Goal: Transaction & Acquisition: Purchase product/service

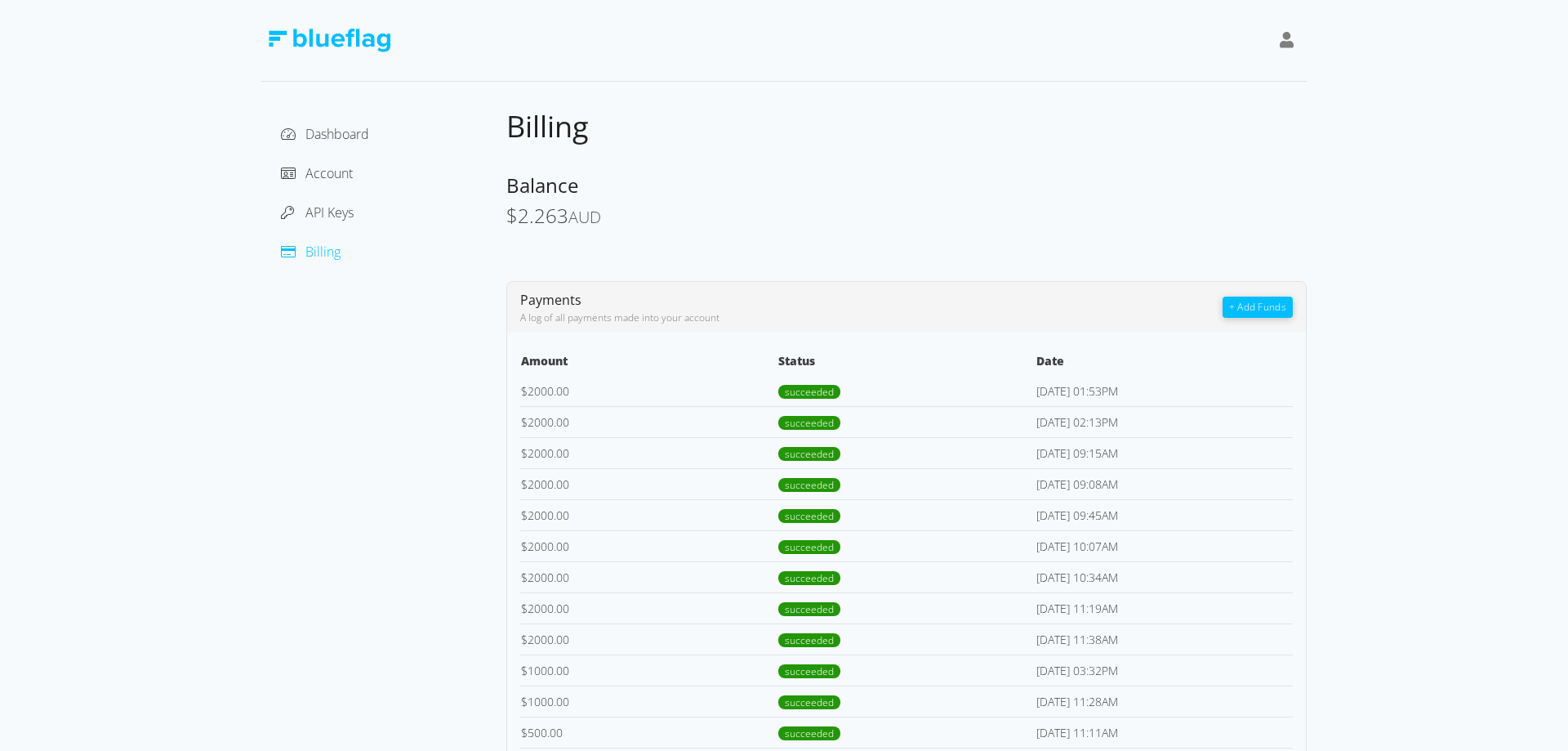
click at [1243, 304] on button "+ Add Funds" at bounding box center [1258, 308] width 70 height 21
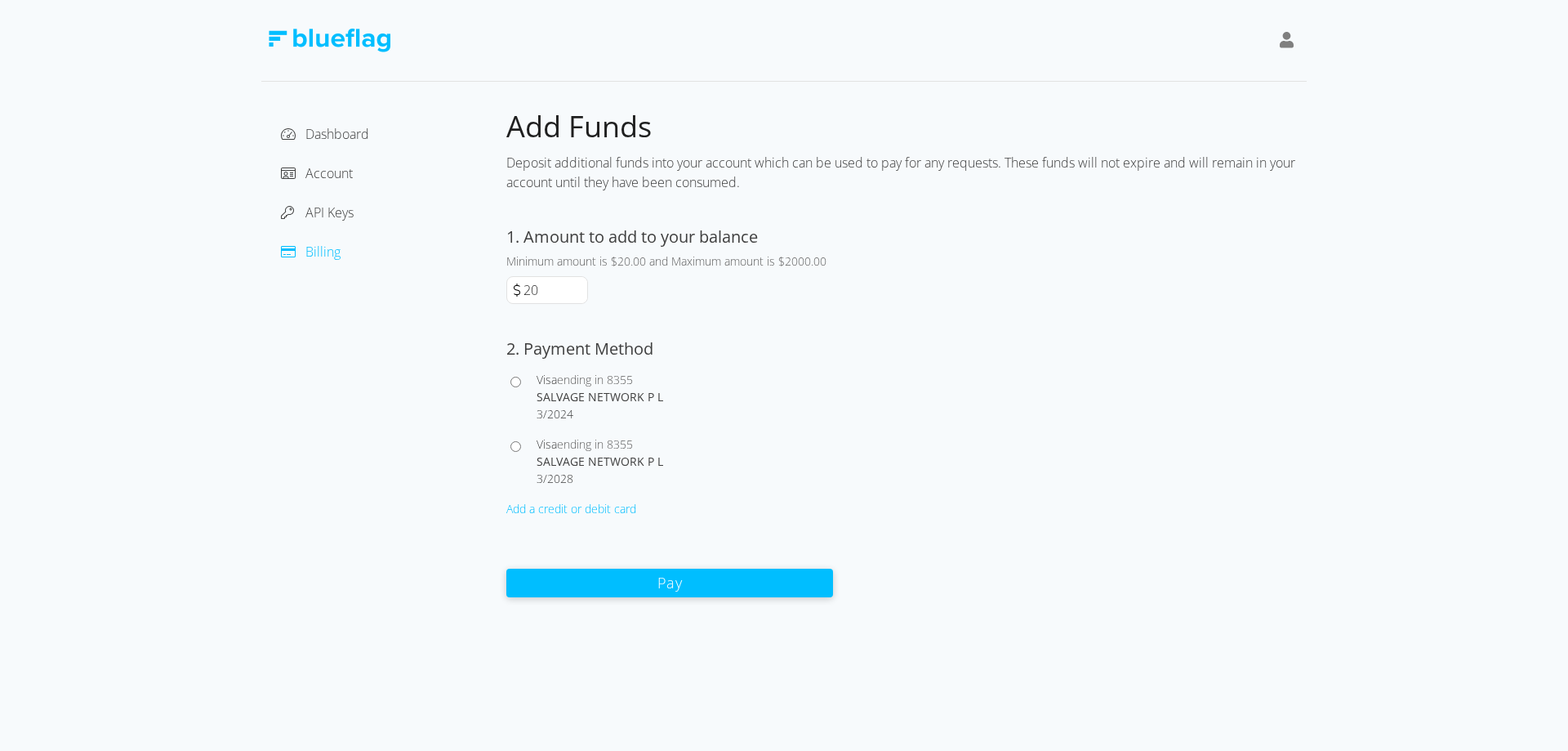
click at [559, 289] on input "20" at bounding box center [554, 290] width 67 height 26
type input "2000"
click at [520, 385] on input "Visa ending in 8355 SALVAGE NETWORK P L 3 / 2024" at bounding box center [516, 382] width 11 height 11
radio input "true"
click at [513, 448] on input "Visa ending in 8355 SALVAGE NETWORK P L 3 / 2028" at bounding box center [516, 447] width 11 height 11
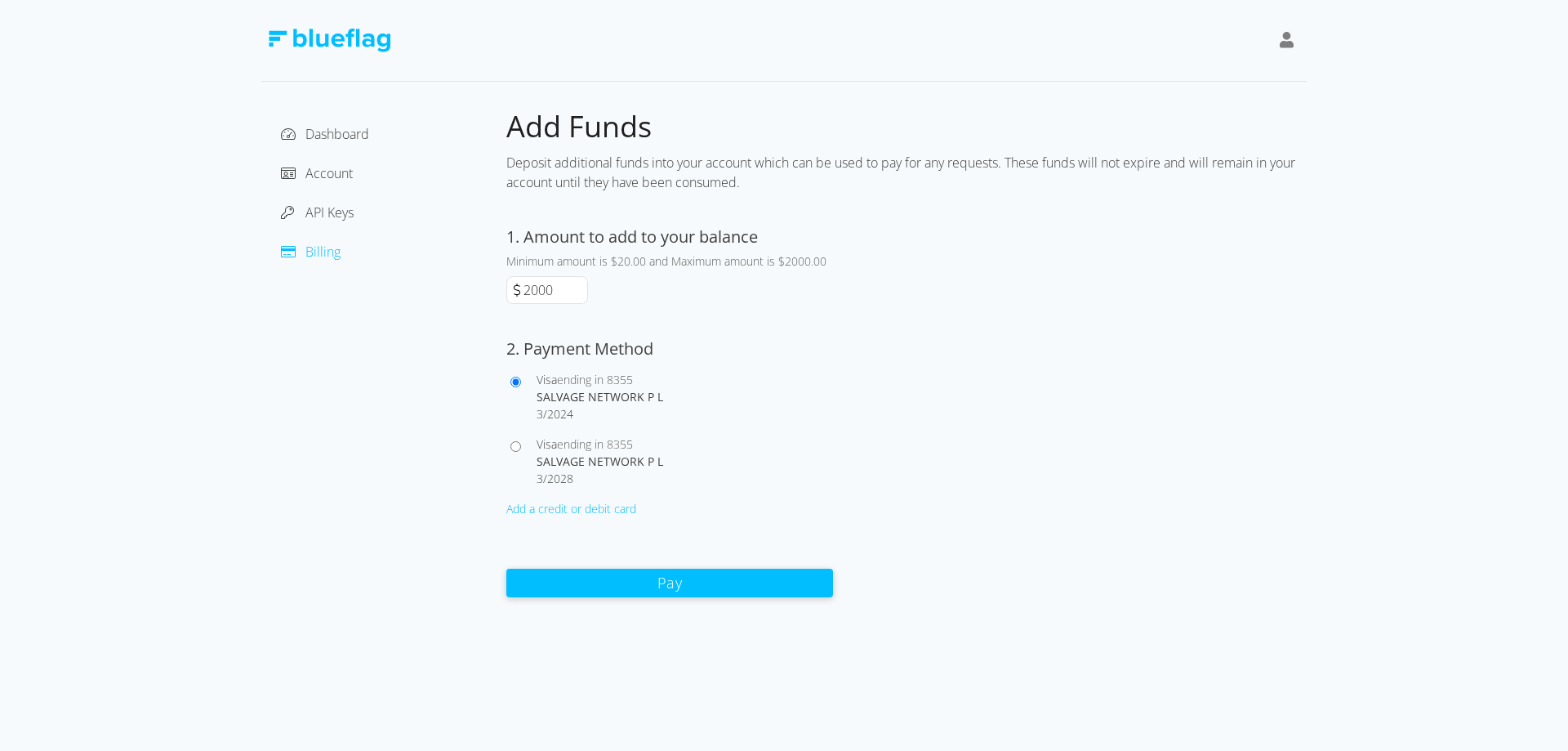
radio input "true"
click at [644, 582] on button "Pay" at bounding box center [669, 582] width 326 height 29
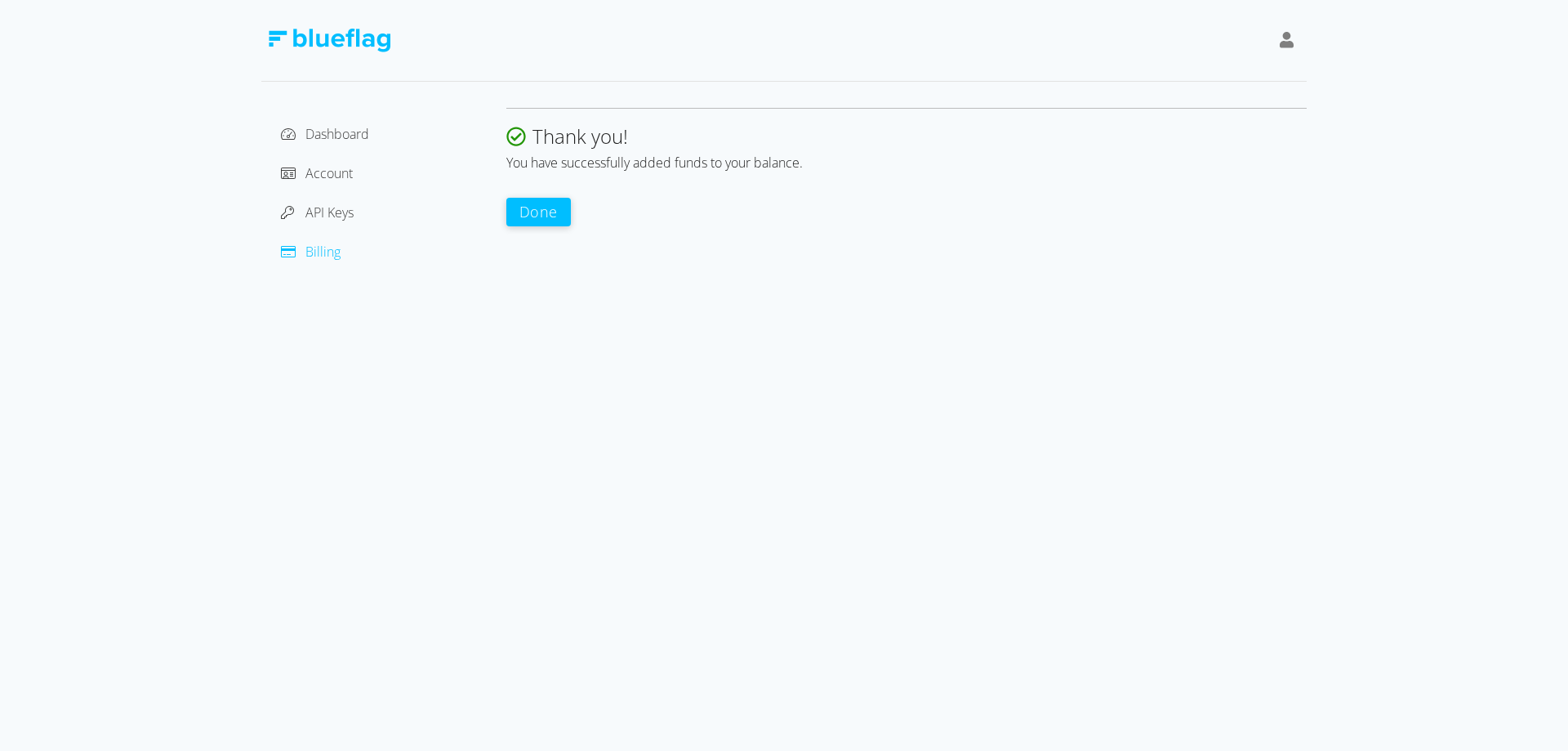
click at [531, 205] on button "Done" at bounding box center [538, 212] width 64 height 29
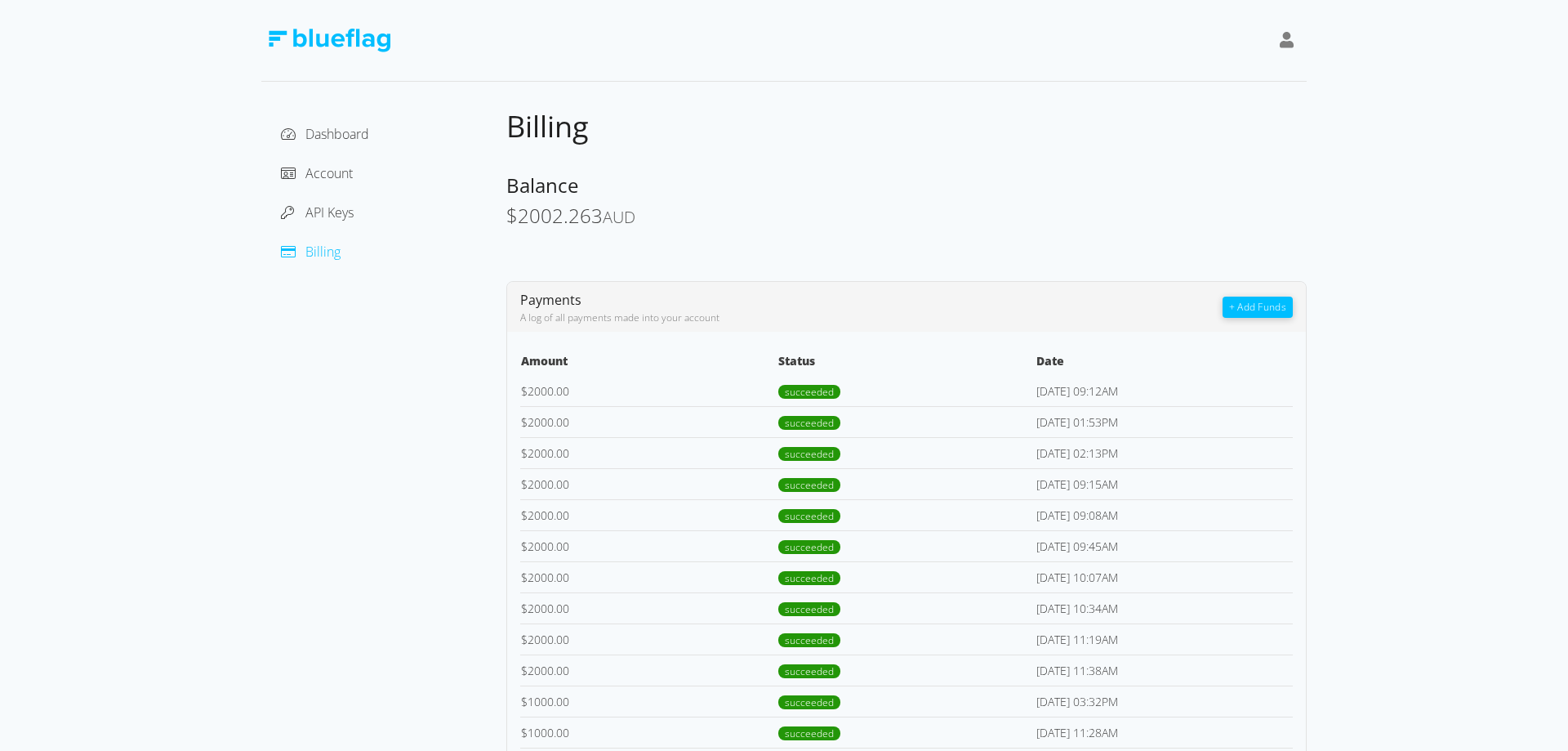
click at [1289, 29] on span at bounding box center [1287, 40] width 14 height 22
click at [1170, 127] on div "Sign Out" at bounding box center [1210, 127] width 143 height 17
